Goal: Information Seeking & Learning: Check status

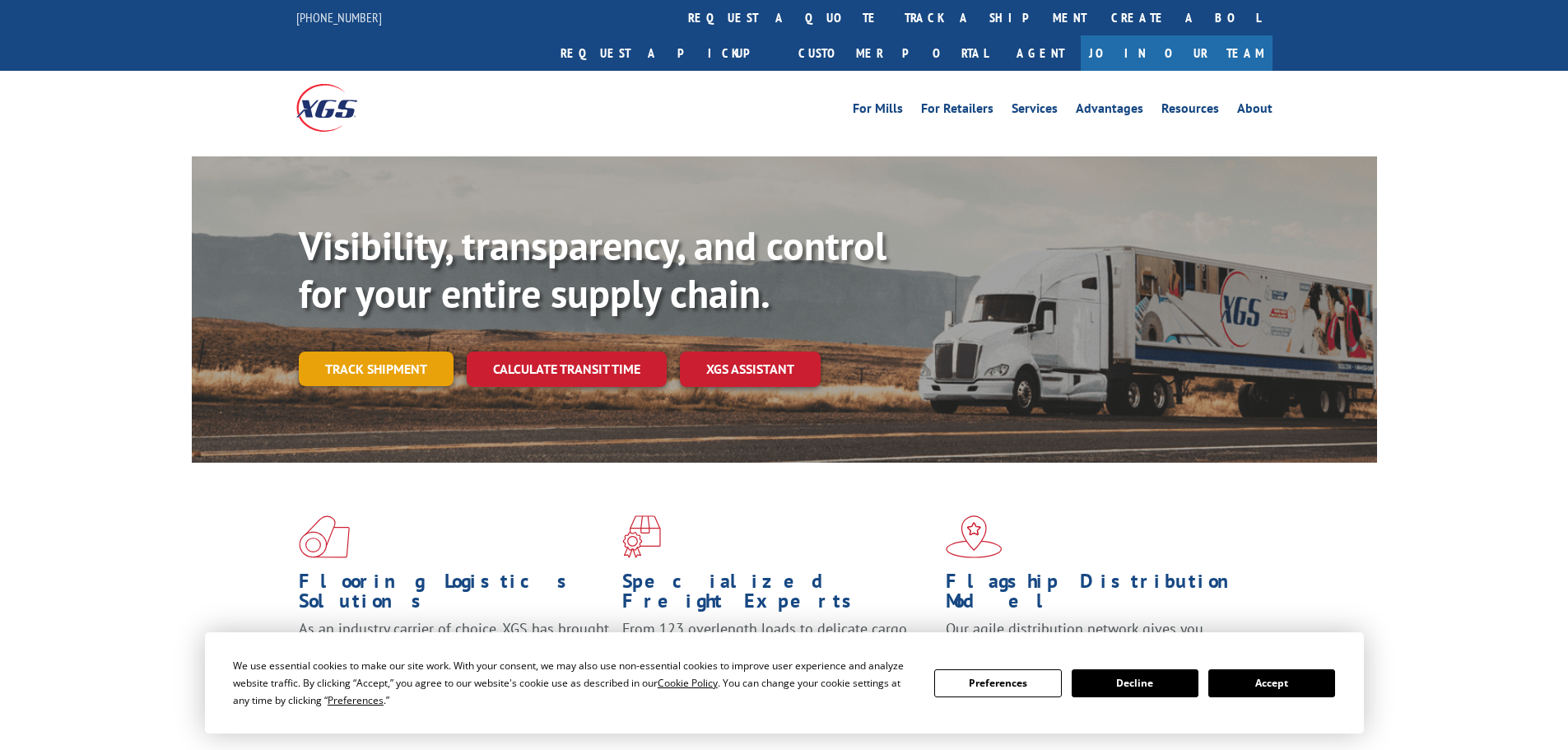
click at [400, 352] on link "Track shipment" at bounding box center [376, 369] width 154 height 34
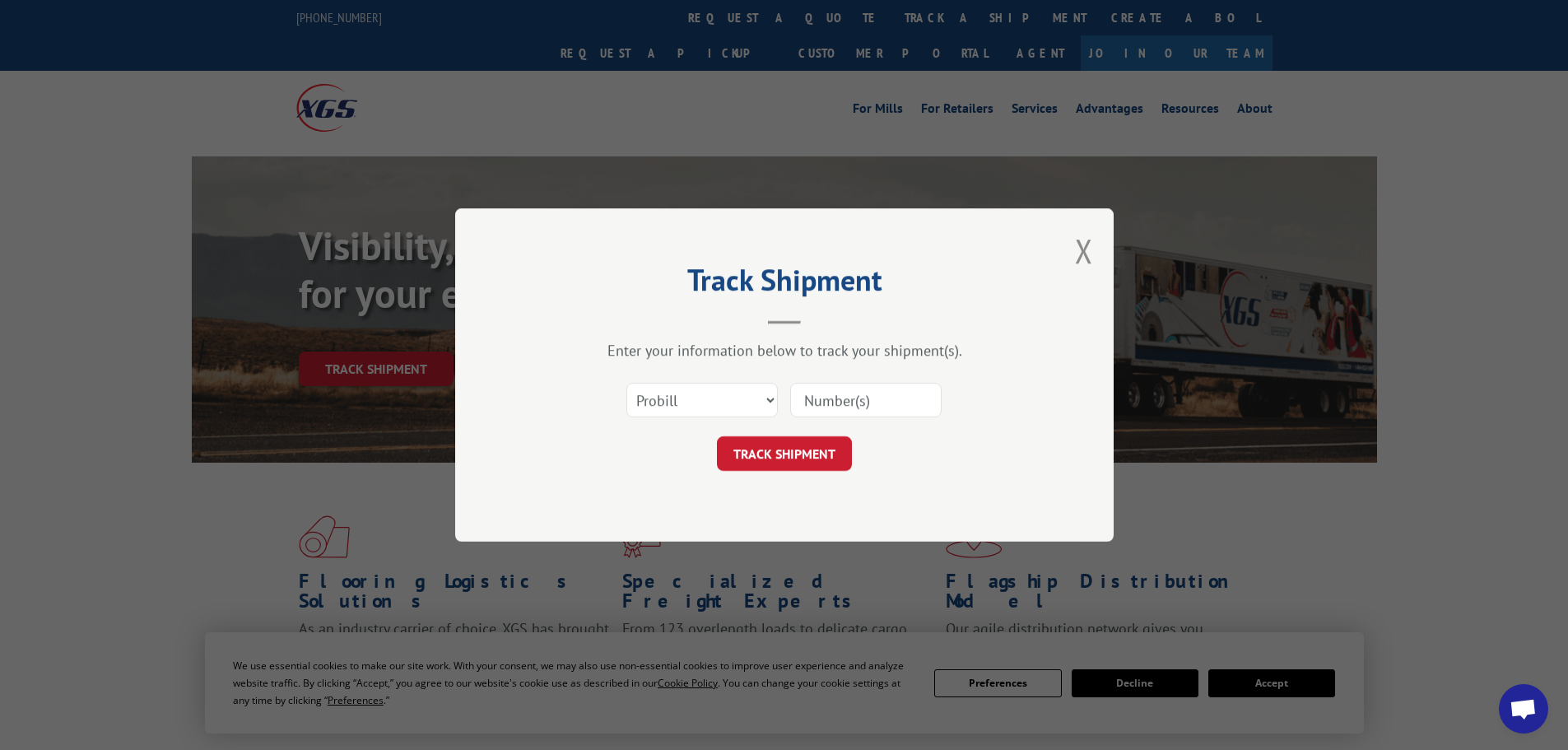
click at [872, 402] on input at bounding box center [866, 400] width 152 height 34
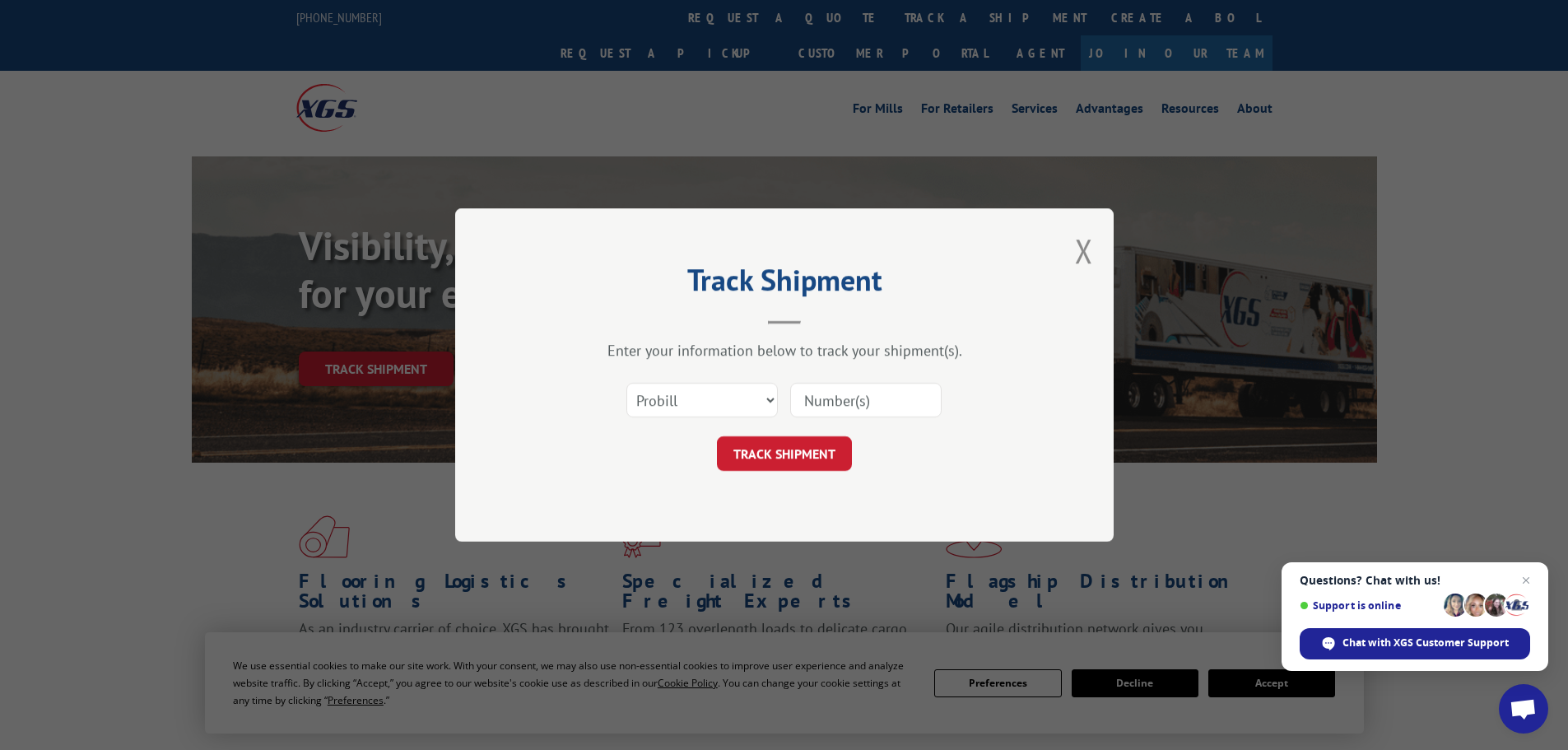
paste input "17596534"
type input "17596534"
click at [810, 450] on button "TRACK SHIPMENT" at bounding box center [784, 454] width 135 height 34
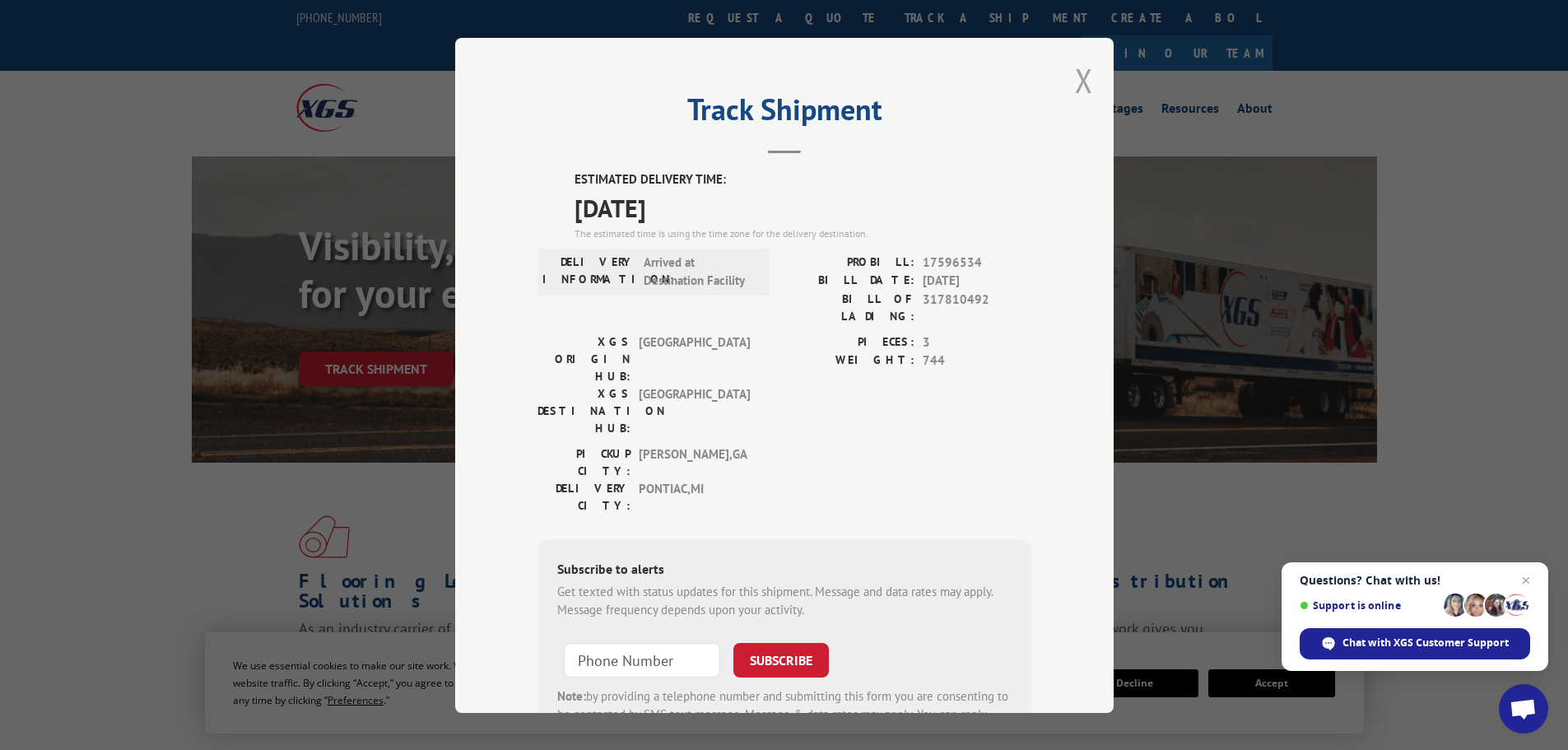
click at [1076, 79] on button "Close modal" at bounding box center [1084, 79] width 19 height 43
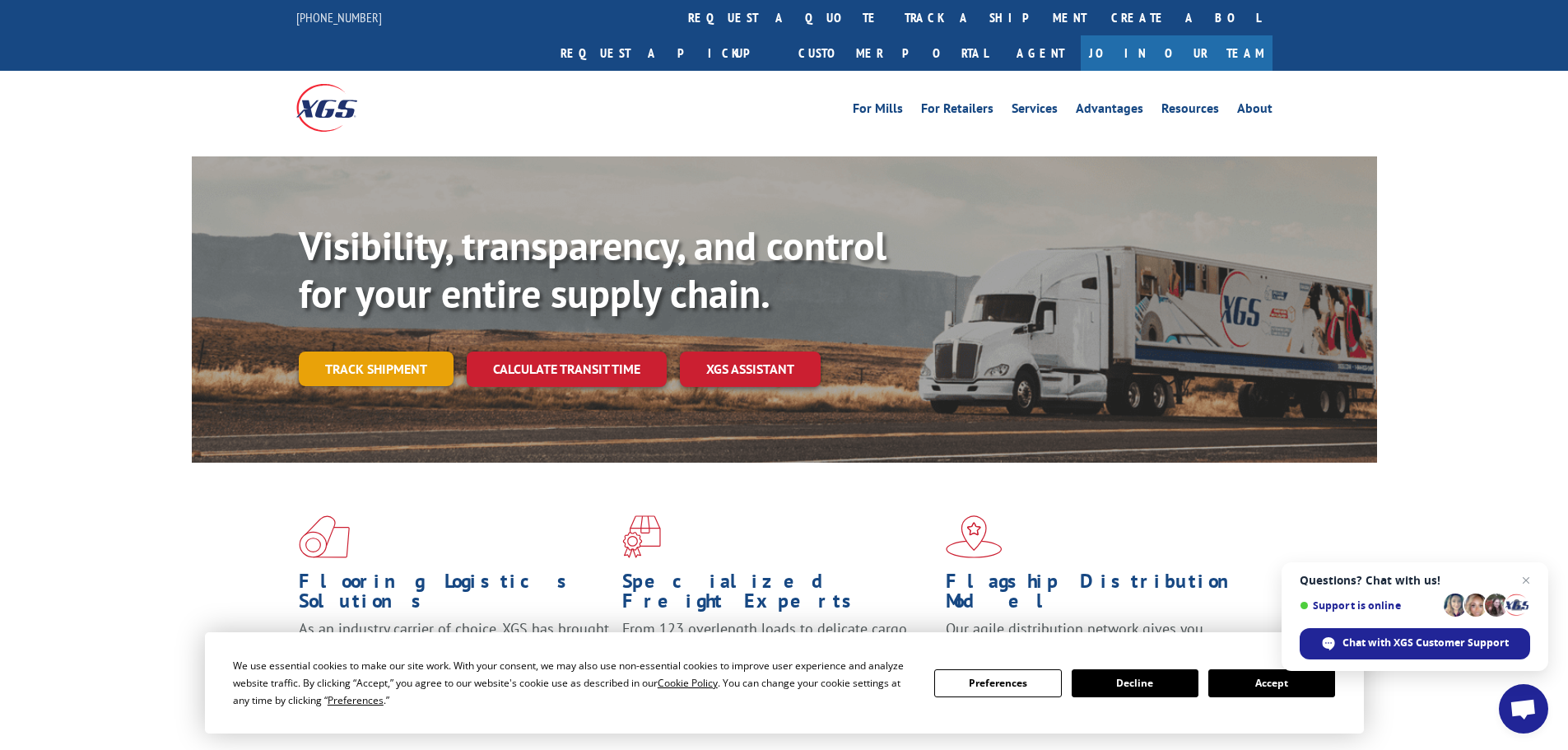
click at [387, 352] on link "Track shipment" at bounding box center [376, 369] width 154 height 34
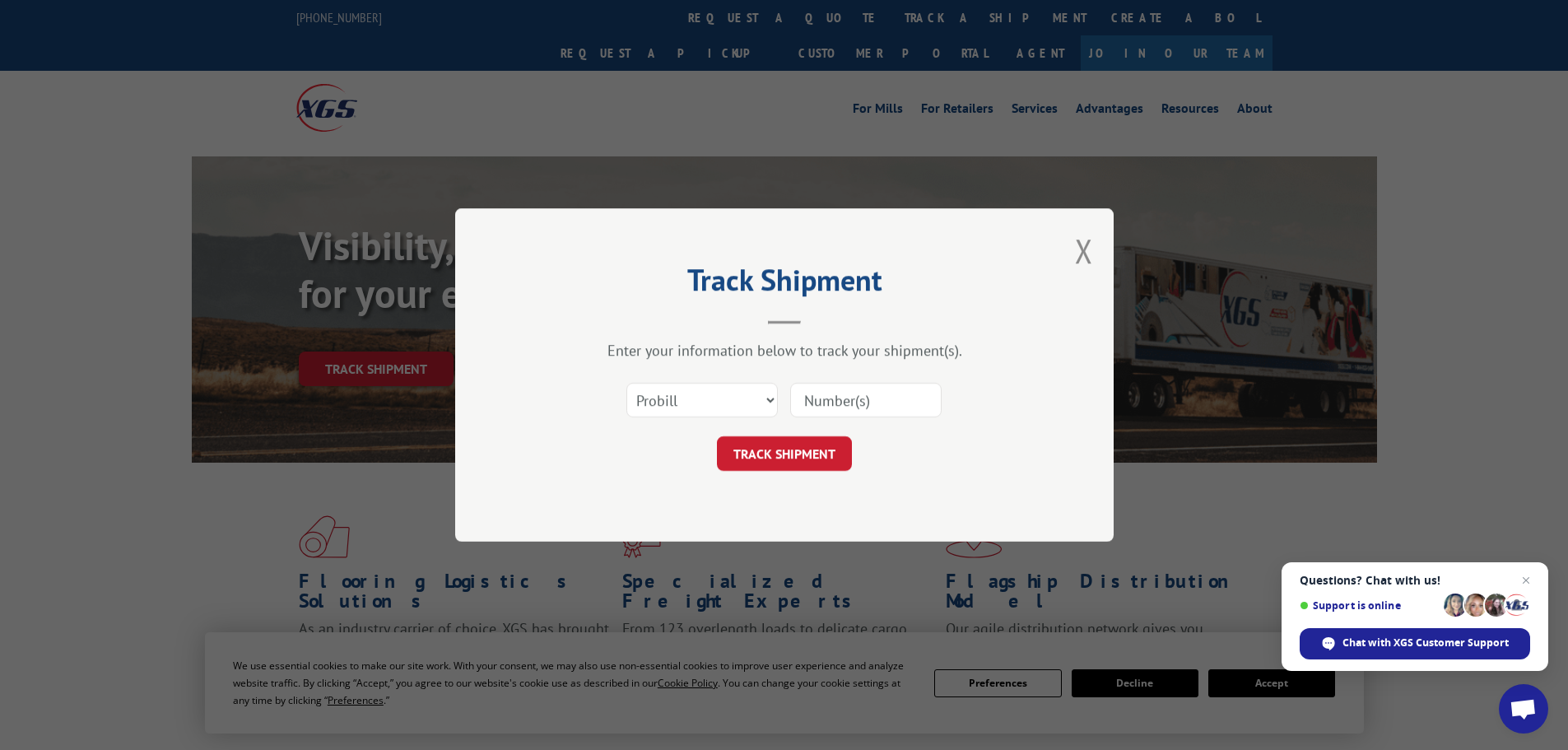
click at [837, 396] on input at bounding box center [866, 400] width 152 height 34
paste input "17597618"
type input "17597618"
click at [786, 452] on button "TRACK SHIPMENT" at bounding box center [784, 454] width 135 height 34
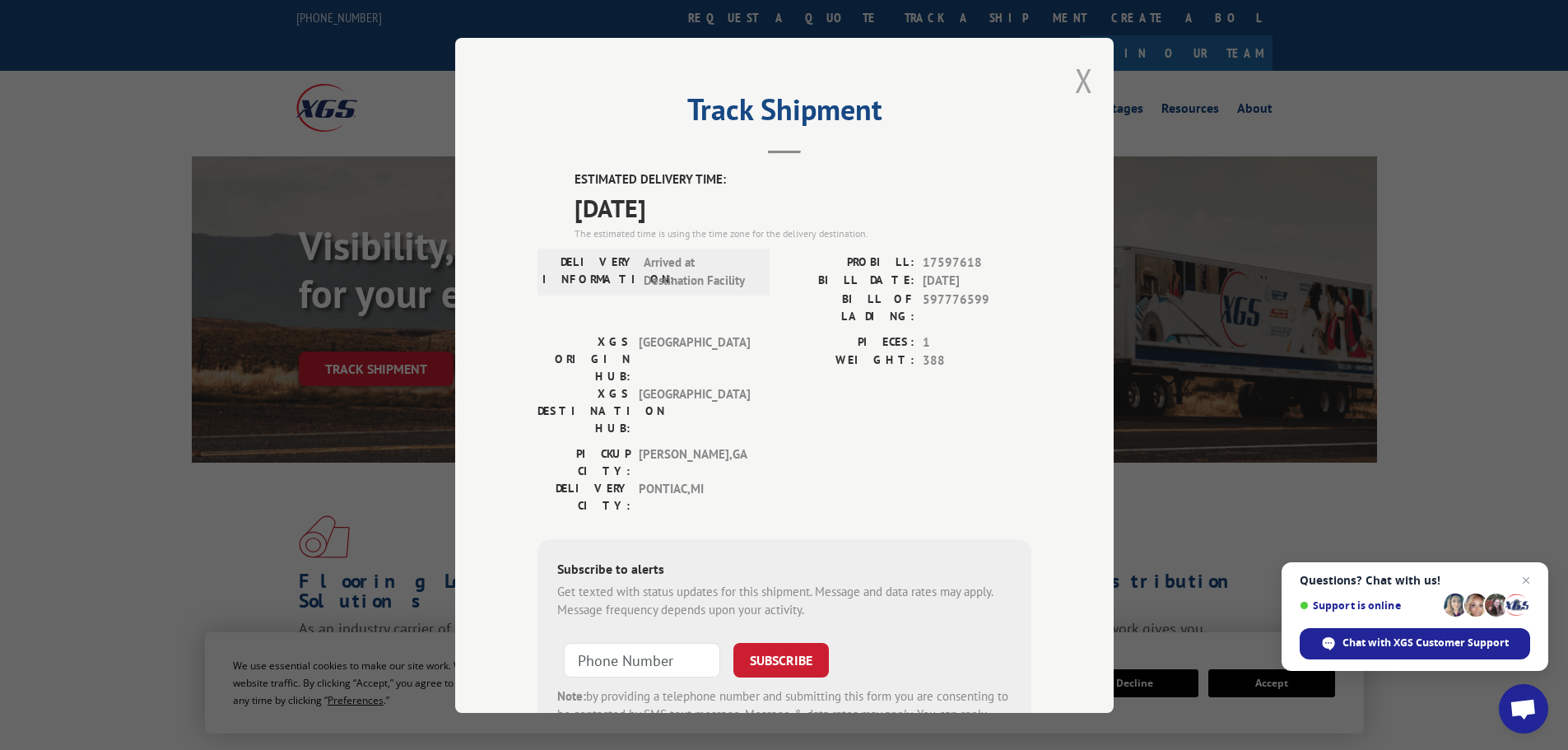
click at [1077, 78] on button "Close modal" at bounding box center [1084, 79] width 19 height 43
